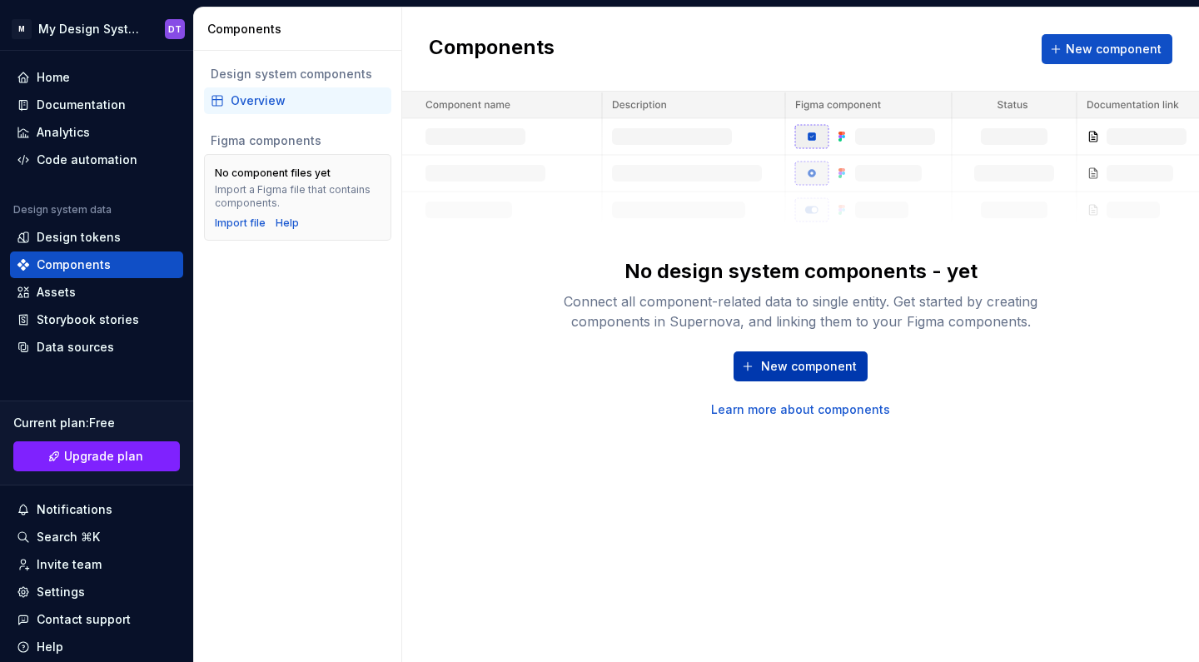
click at [758, 355] on button "New component" at bounding box center [800, 366] width 134 height 30
click at [774, 371] on span "New component" at bounding box center [809, 366] width 96 height 17
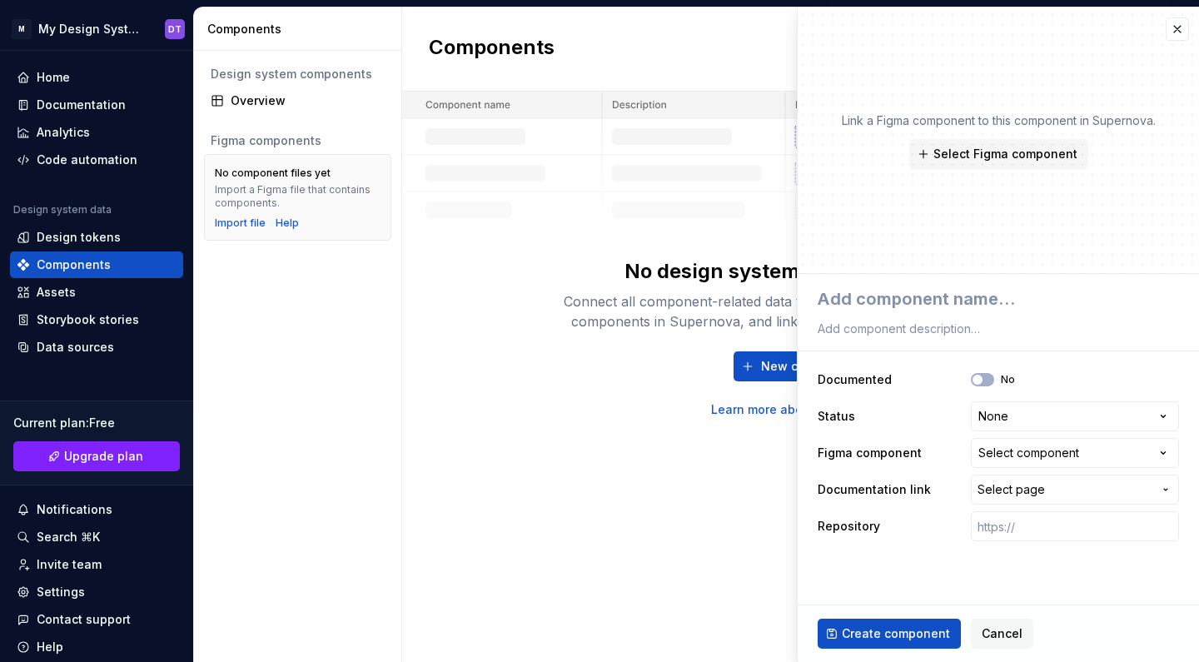
type textarea "*"
click at [658, 255] on div "No design system components - yet Connect all component-related data to single …" at bounding box center [800, 255] width 797 height 326
click at [240, 221] on div "Import file" at bounding box center [240, 222] width 51 height 13
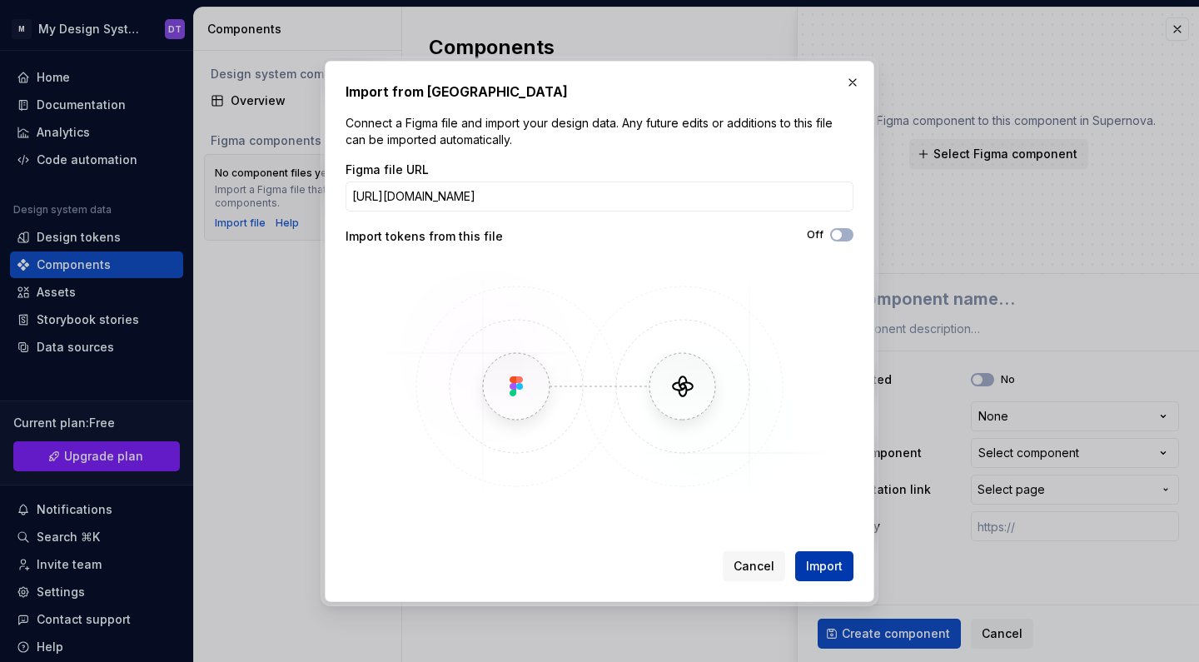
type input "[URL][DOMAIN_NAME]"
click at [833, 559] on span "Import" at bounding box center [824, 566] width 37 height 17
click at [824, 554] on button "Import" at bounding box center [824, 566] width 58 height 30
type textarea "*"
